Goal: Task Accomplishment & Management: Use online tool/utility

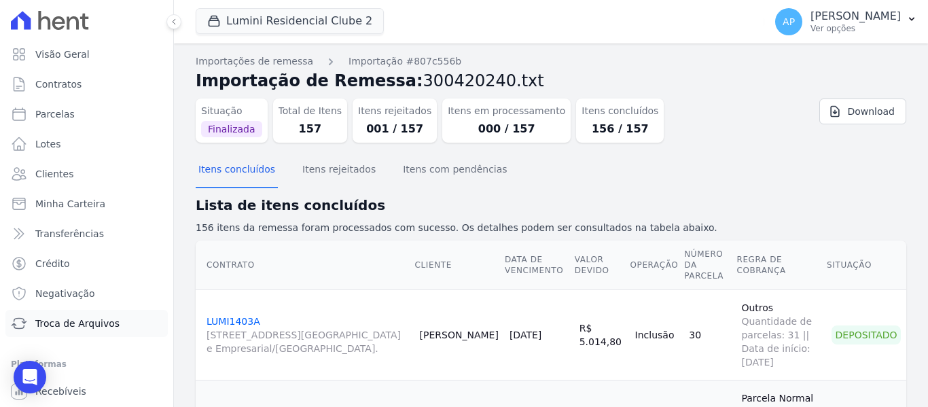
click at [96, 332] on link "Troca de Arquivos" at bounding box center [86, 323] width 162 height 27
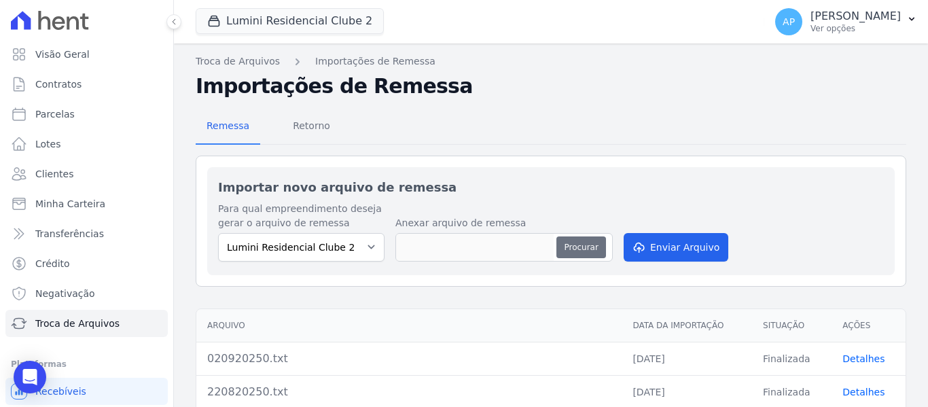
click at [579, 256] on button "Procurar" at bounding box center [581, 248] width 49 height 22
type input "110920250.txt"
click at [659, 252] on button "Enviar Arquivo" at bounding box center [676, 247] width 105 height 29
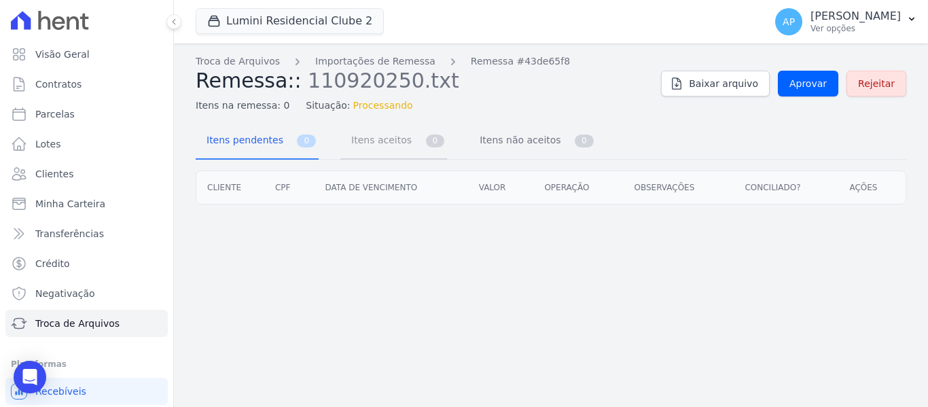
click at [412, 135] on link "Itens aceitos 0" at bounding box center [394, 142] width 107 height 36
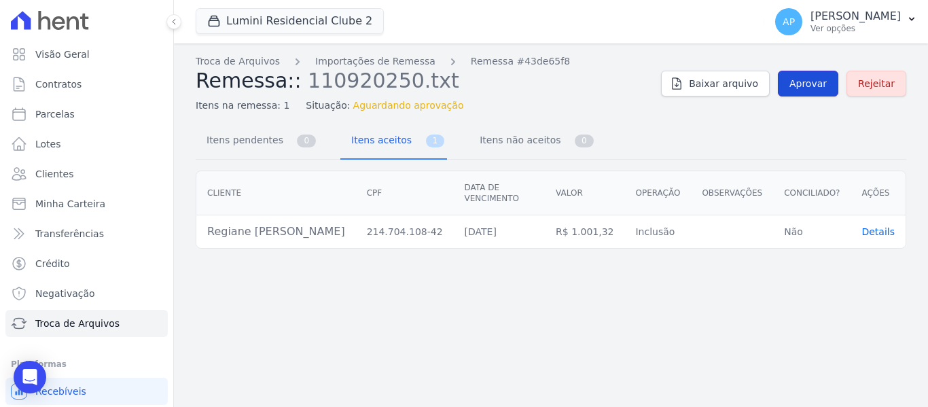
click at [810, 84] on span "Aprovar" at bounding box center [808, 84] width 37 height 14
click at [254, 143] on span "Itens pendentes" at bounding box center [242, 139] width 88 height 27
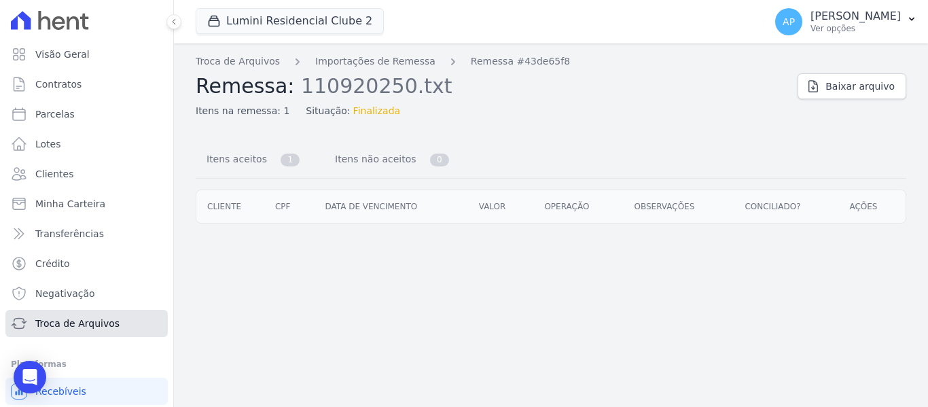
click at [135, 316] on link "Troca de Arquivos" at bounding box center [86, 323] width 162 height 27
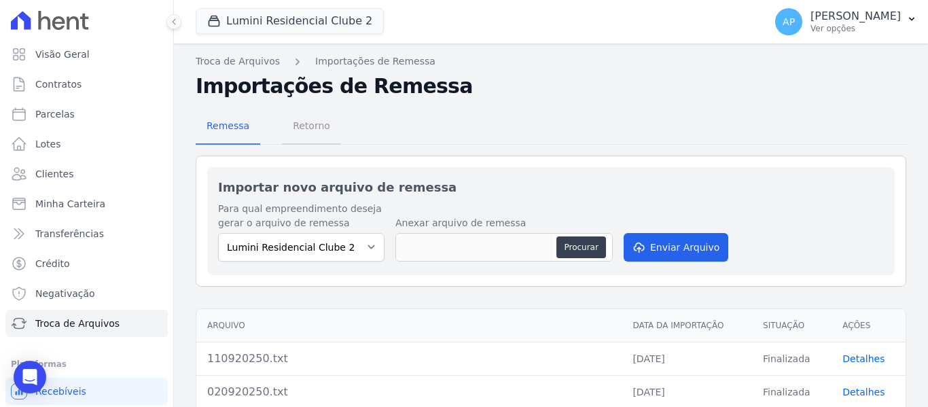
click at [288, 134] on span "Retorno" at bounding box center [312, 125] width 54 height 27
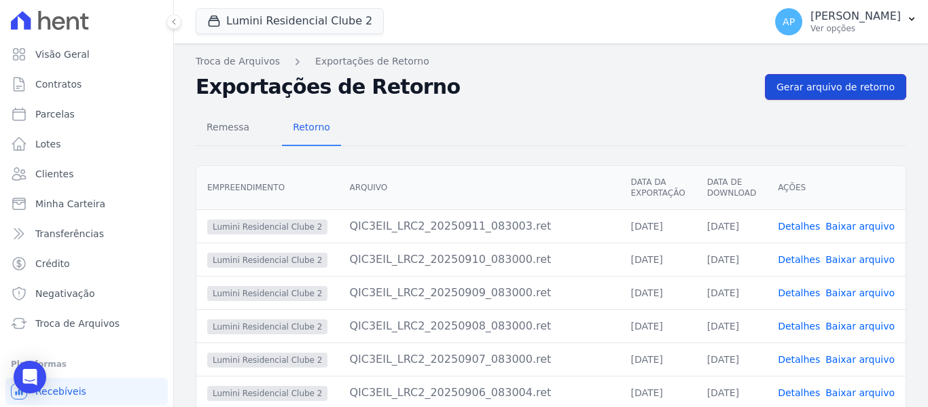
click at [805, 94] on link "Gerar arquivo de retorno" at bounding box center [835, 87] width 141 height 26
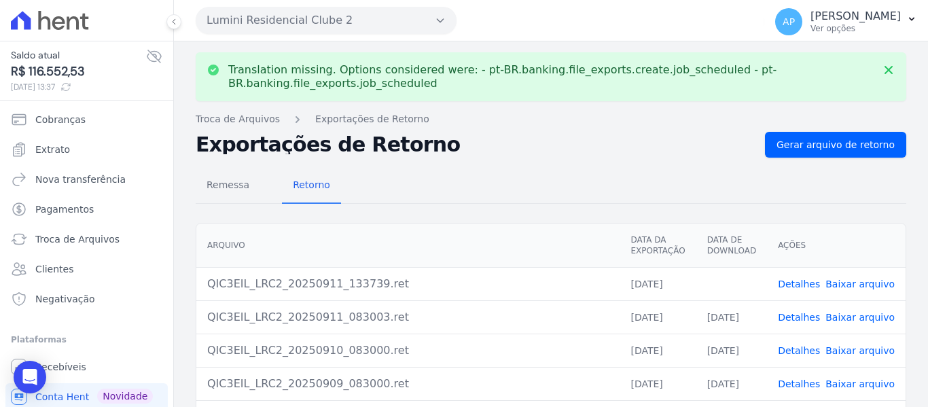
click at [857, 282] on link "Baixar arquivo" at bounding box center [860, 284] width 69 height 11
